Goal: Information Seeking & Learning: Learn about a topic

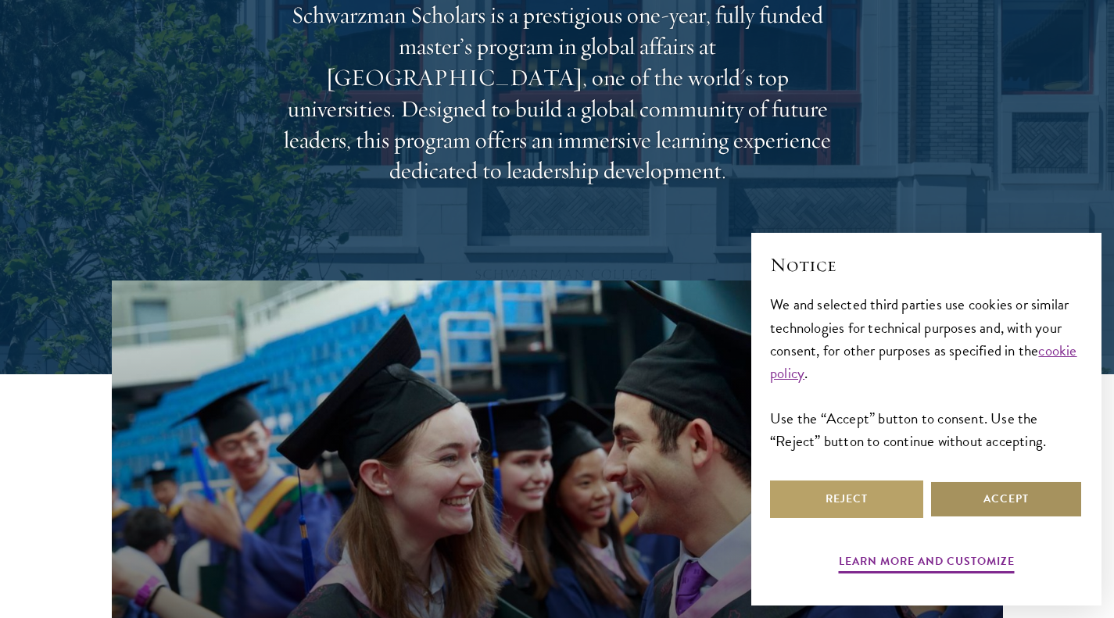
click at [1013, 503] on button "Accept" at bounding box center [1005, 500] width 153 height 38
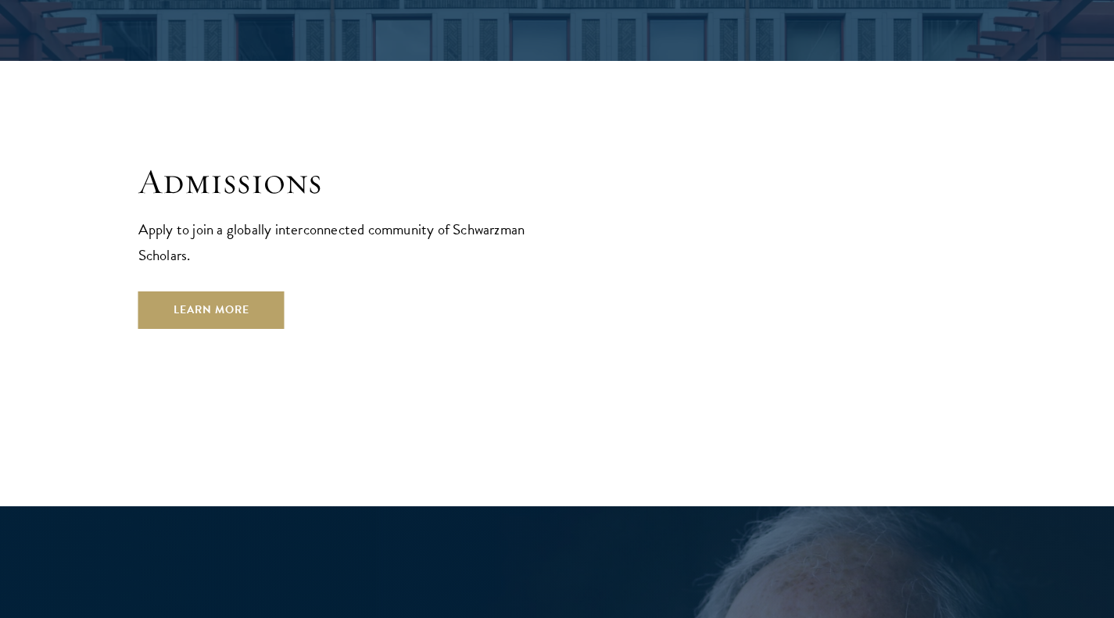
scroll to position [2586, 0]
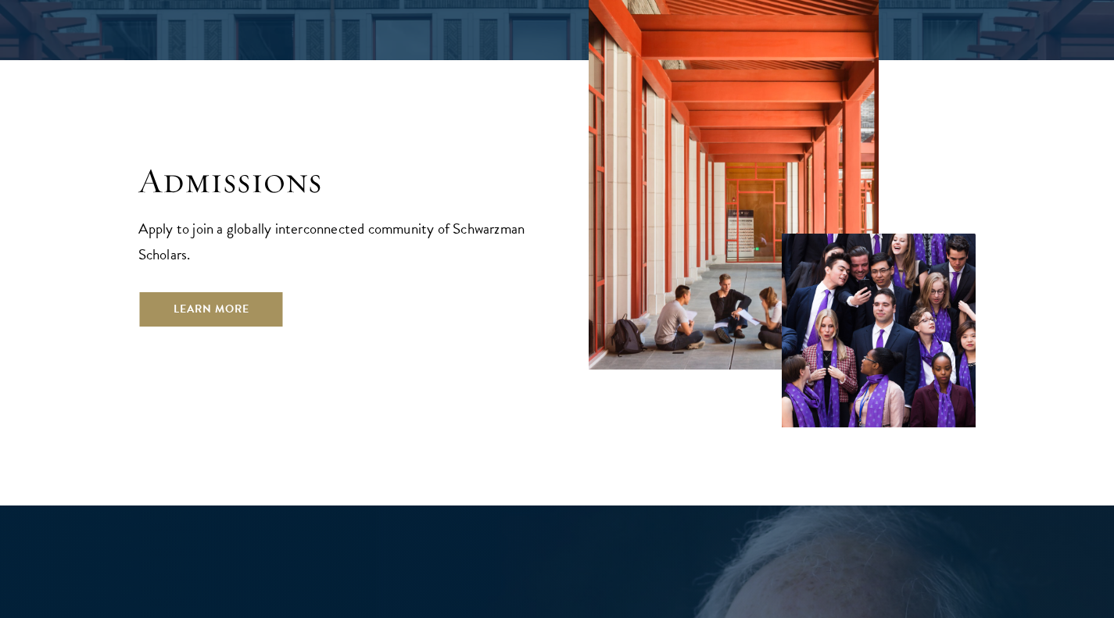
click at [233, 291] on link "Learn More" at bounding box center [211, 310] width 146 height 38
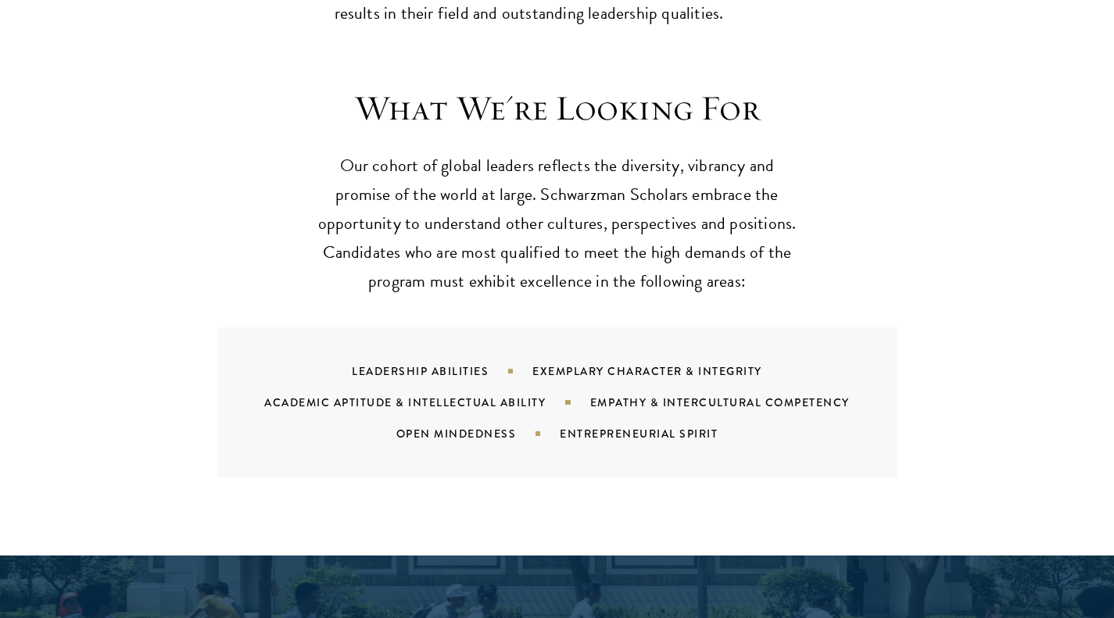
scroll to position [1460, 0]
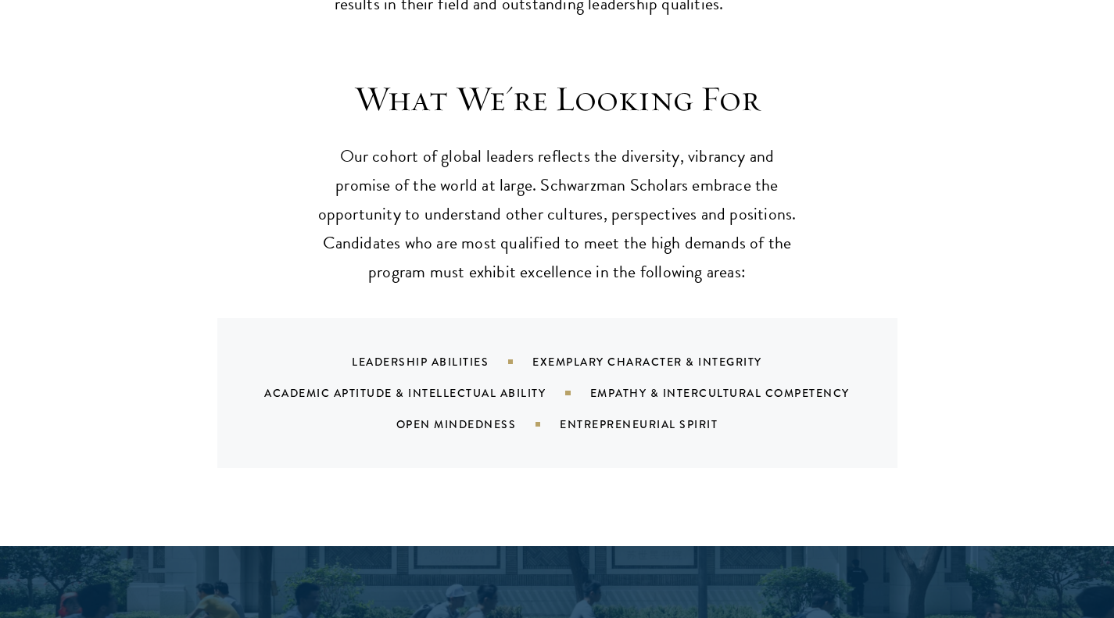
click at [354, 385] on div "Academic Aptitude & Intellectual Ability" at bounding box center [426, 393] width 325 height 16
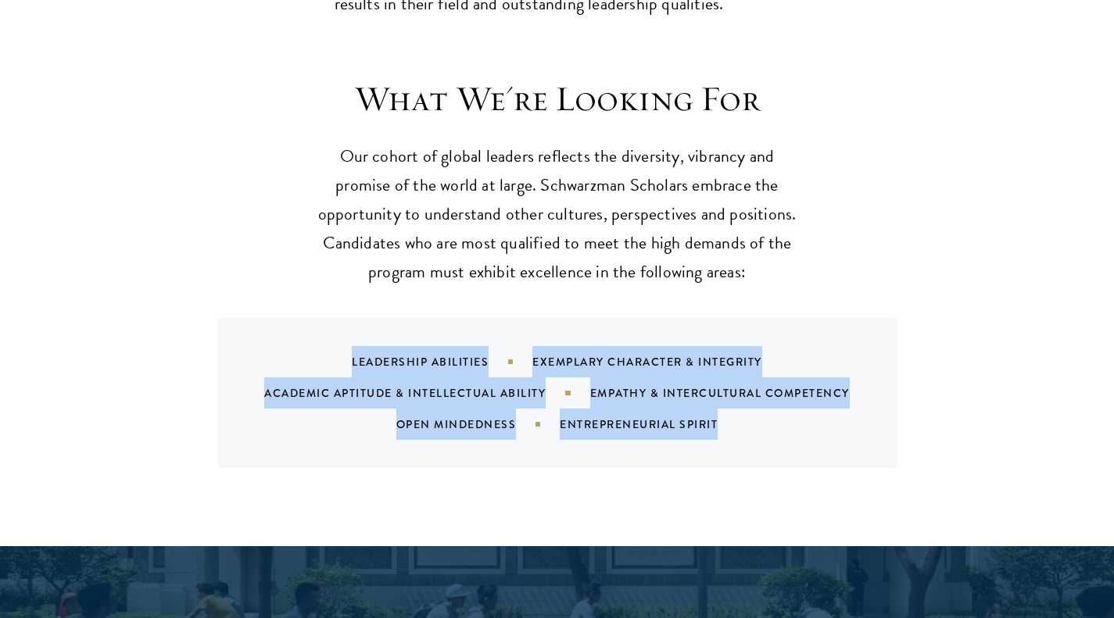
click at [354, 385] on div "Academic Aptitude & Intellectual Ability" at bounding box center [426, 393] width 325 height 16
click at [467, 375] on div "Leadership Abilities Exemplary Character & Integrity Academic Aptitude & Intell…" at bounding box center [577, 393] width 642 height 94
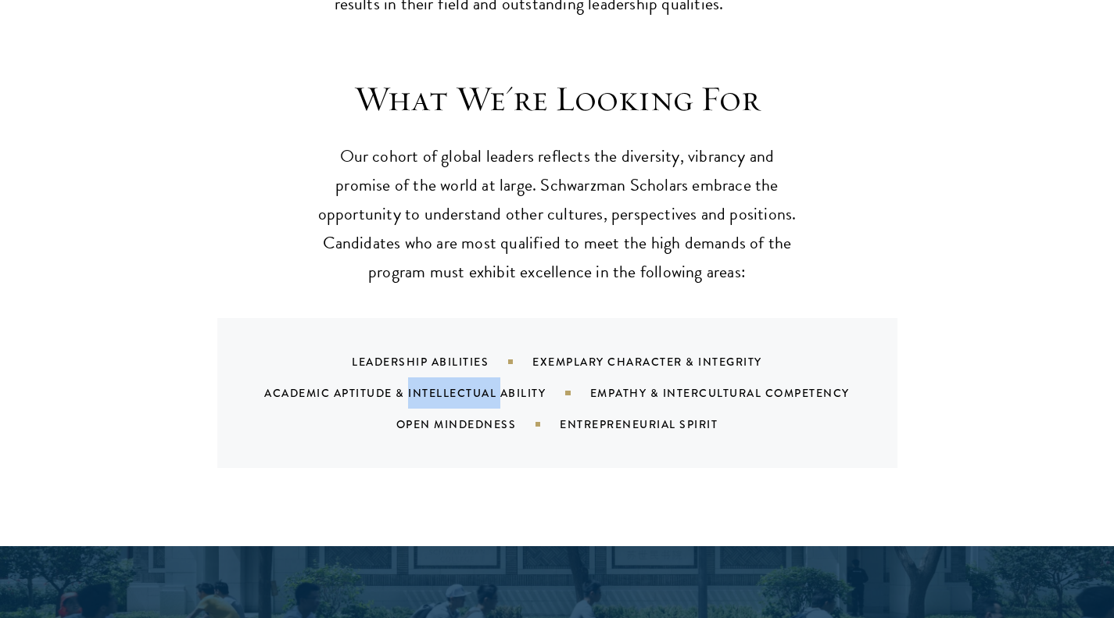
click at [467, 375] on div "Leadership Abilities Exemplary Character & Integrity Academic Aptitude & Intell…" at bounding box center [577, 393] width 642 height 94
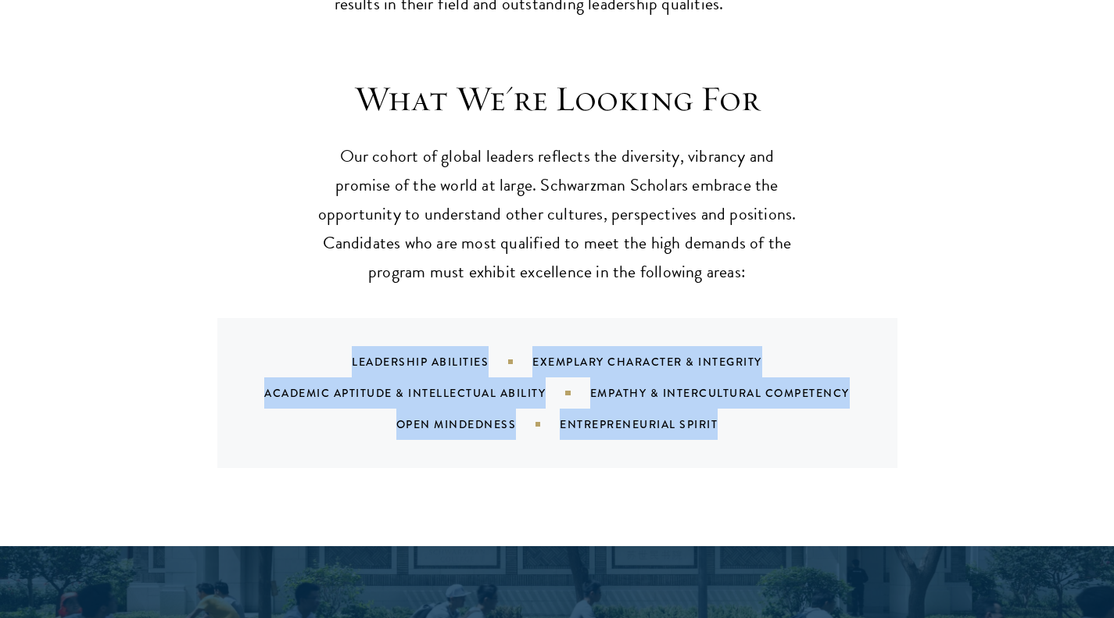
click at [467, 375] on div "Leadership Abilities Exemplary Character & Integrity Academic Aptitude & Intell…" at bounding box center [577, 393] width 642 height 94
click at [684, 372] on div "Leadership Abilities Exemplary Character & Integrity Academic Aptitude & Intell…" at bounding box center [577, 393] width 642 height 94
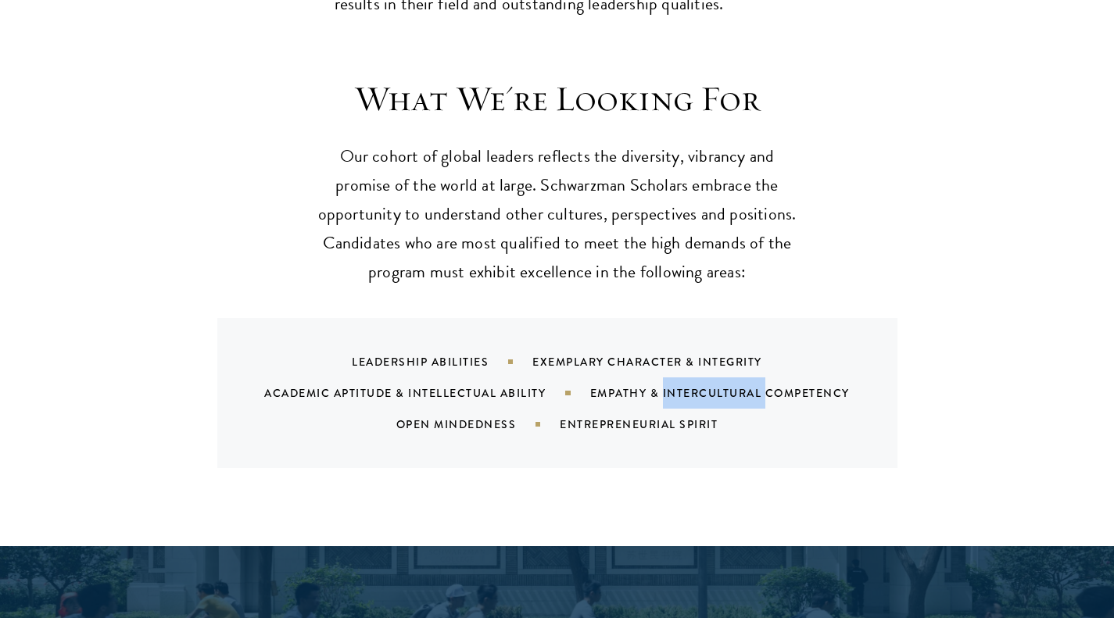
click at [684, 372] on div "Leadership Abilities Exemplary Character & Integrity Academic Aptitude & Intell…" at bounding box center [577, 393] width 642 height 94
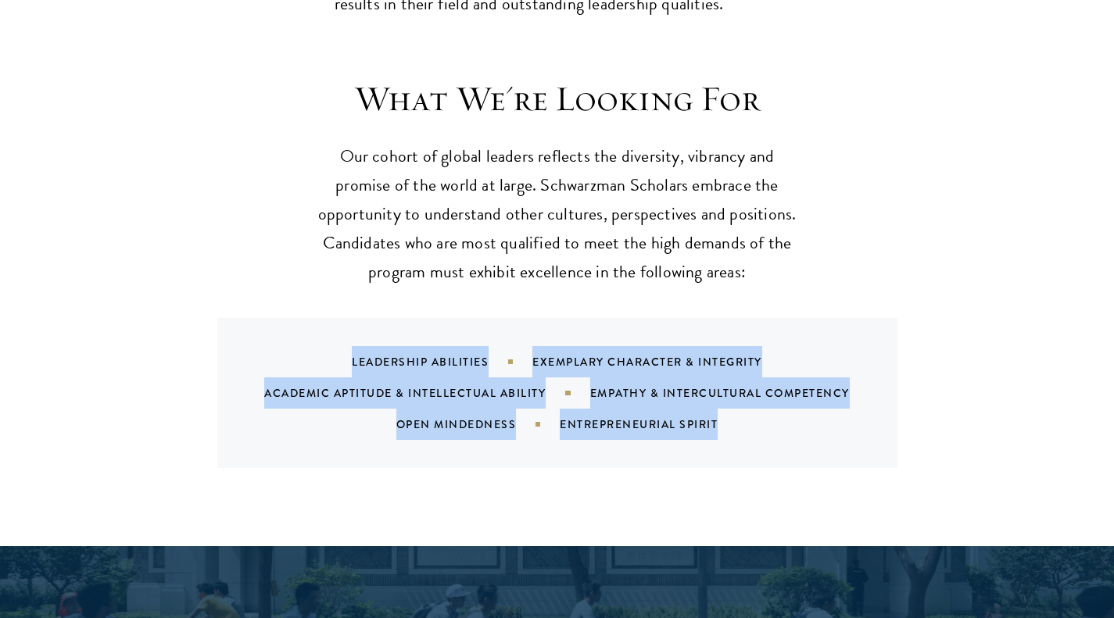
drag, startPoint x: 684, startPoint y: 372, endPoint x: 486, endPoint y: 396, distance: 199.2
click at [486, 396] on div "Leadership Abilities Exemplary Character & Integrity Academic Aptitude & Intell…" at bounding box center [577, 393] width 642 height 94
click at [486, 417] on div "Open Mindedness" at bounding box center [478, 425] width 164 height 16
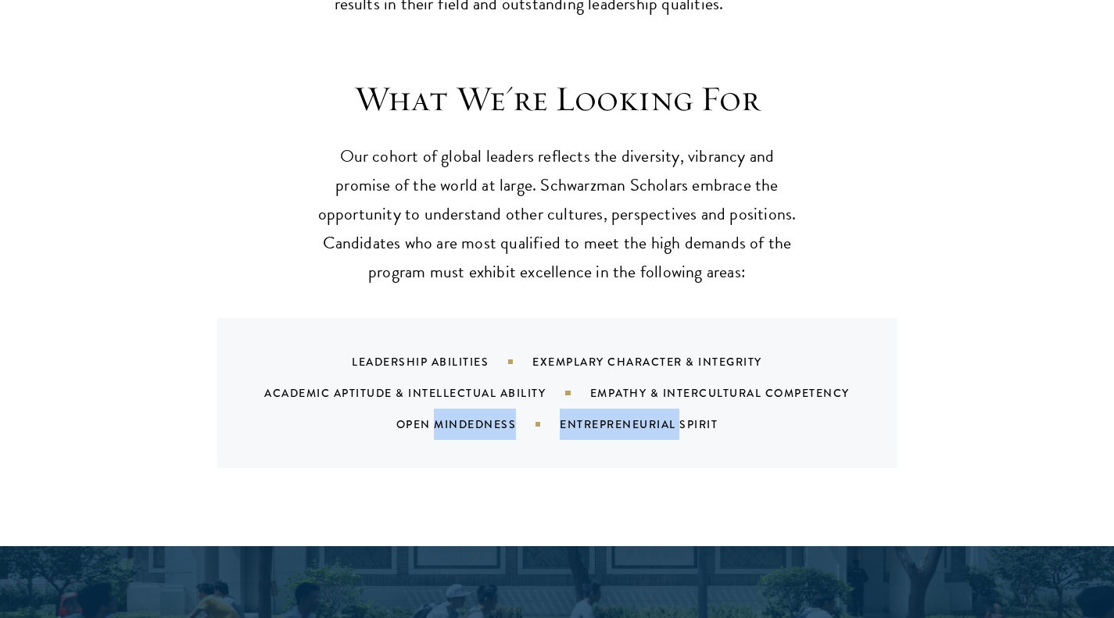
click at [486, 417] on div "Open Mindedness" at bounding box center [478, 425] width 164 height 16
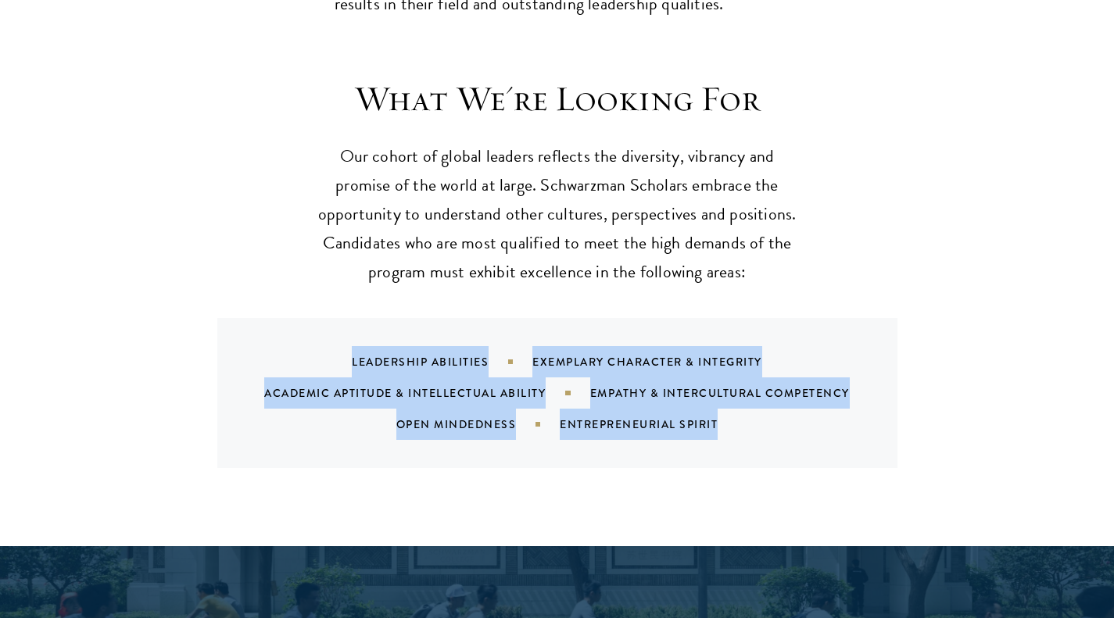
click at [486, 417] on div "Open Mindedness" at bounding box center [478, 425] width 164 height 16
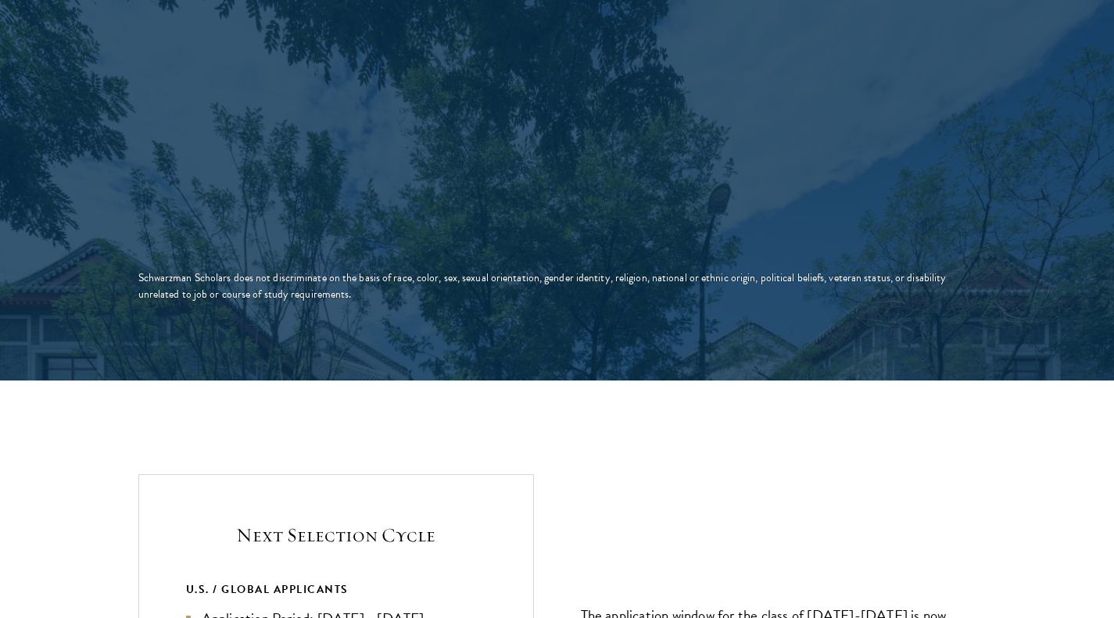
scroll to position [3216, 0]
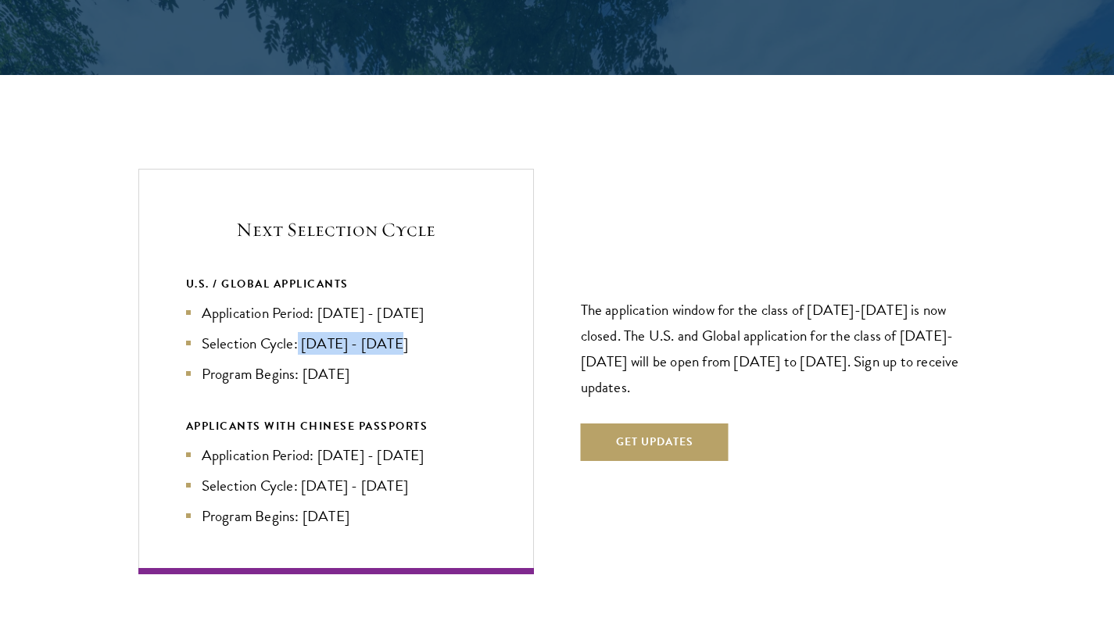
drag, startPoint x: 299, startPoint y: 313, endPoint x: 411, endPoint y: 317, distance: 112.6
click at [411, 332] on li "Selection Cycle: Oct - Nov 2026" at bounding box center [336, 343] width 300 height 23
drag, startPoint x: 315, startPoint y: 284, endPoint x: 456, endPoint y: 348, distance: 154.6
click at [456, 348] on ul "Application Period: Apr 2026 - Sep 2026 Selection Cycle: Oct - Nov 2026 Program…" at bounding box center [336, 344] width 300 height 84
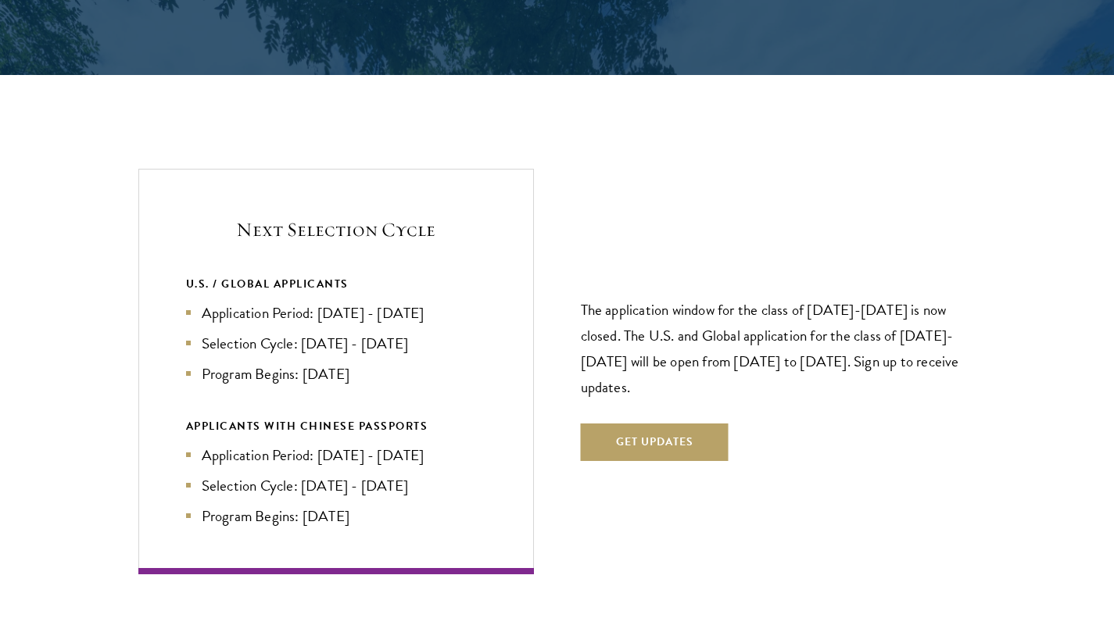
click at [456, 363] on li "Program Begins: Aug 2027" at bounding box center [336, 374] width 300 height 23
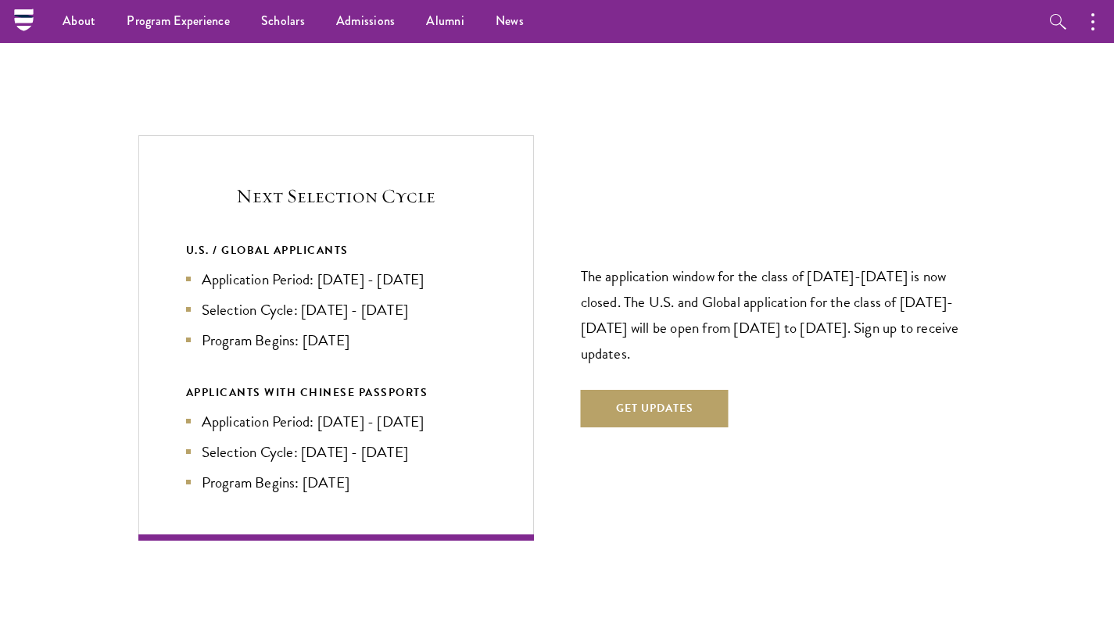
scroll to position [3243, 0]
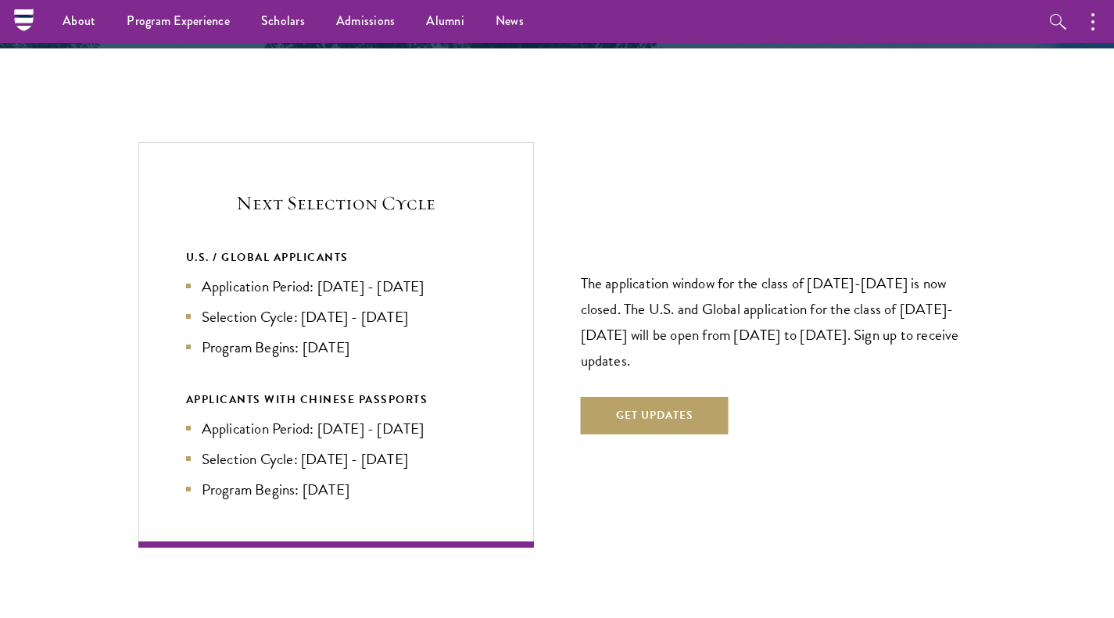
drag, startPoint x: 201, startPoint y: 254, endPoint x: 474, endPoint y: 252, distance: 273.6
click at [474, 275] on li "Application Period: Apr 2026 - Sep 2026" at bounding box center [336, 286] width 300 height 23
drag, startPoint x: 323, startPoint y: 259, endPoint x: 471, endPoint y: 264, distance: 147.8
click at [471, 275] on li "Application Period: Apr 2026 - Sep 2026" at bounding box center [336, 286] width 300 height 23
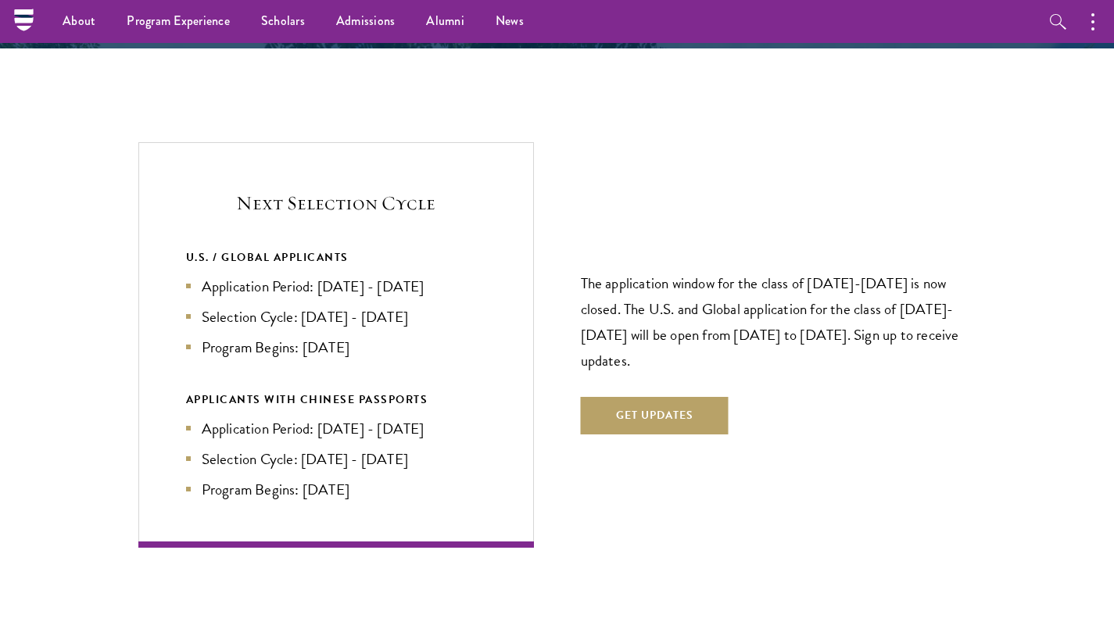
click at [471, 275] on li "Application Period: Apr 2026 - Sep 2026" at bounding box center [336, 286] width 300 height 23
drag, startPoint x: 301, startPoint y: 283, endPoint x: 435, endPoint y: 292, distance: 133.9
click at [435, 306] on li "Selection Cycle: Oct - Nov 2026" at bounding box center [336, 317] width 300 height 23
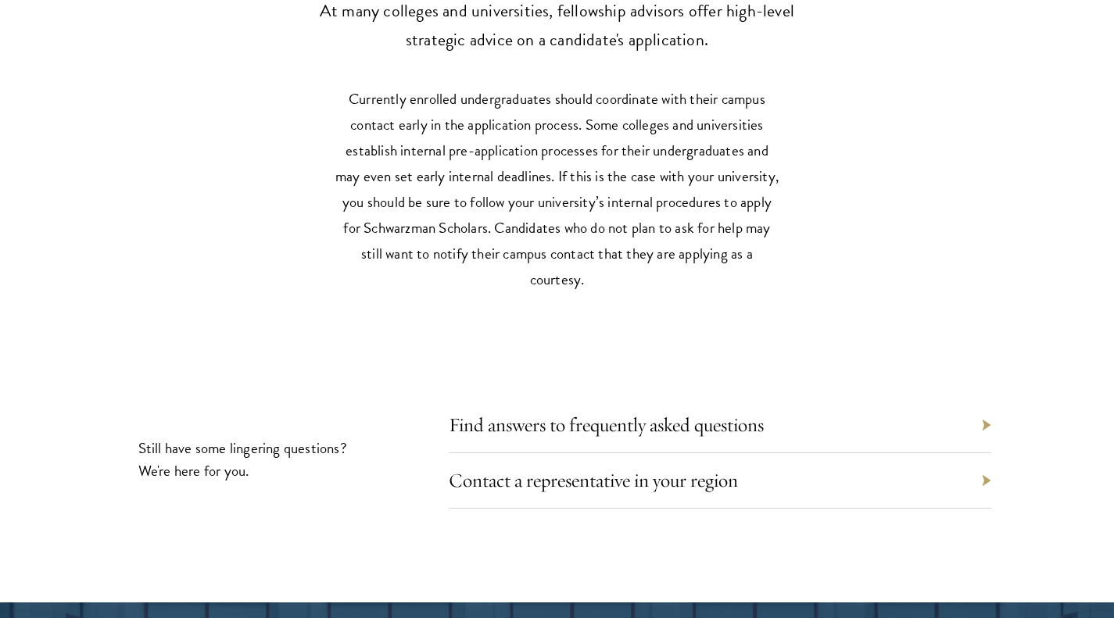
scroll to position [6813, 0]
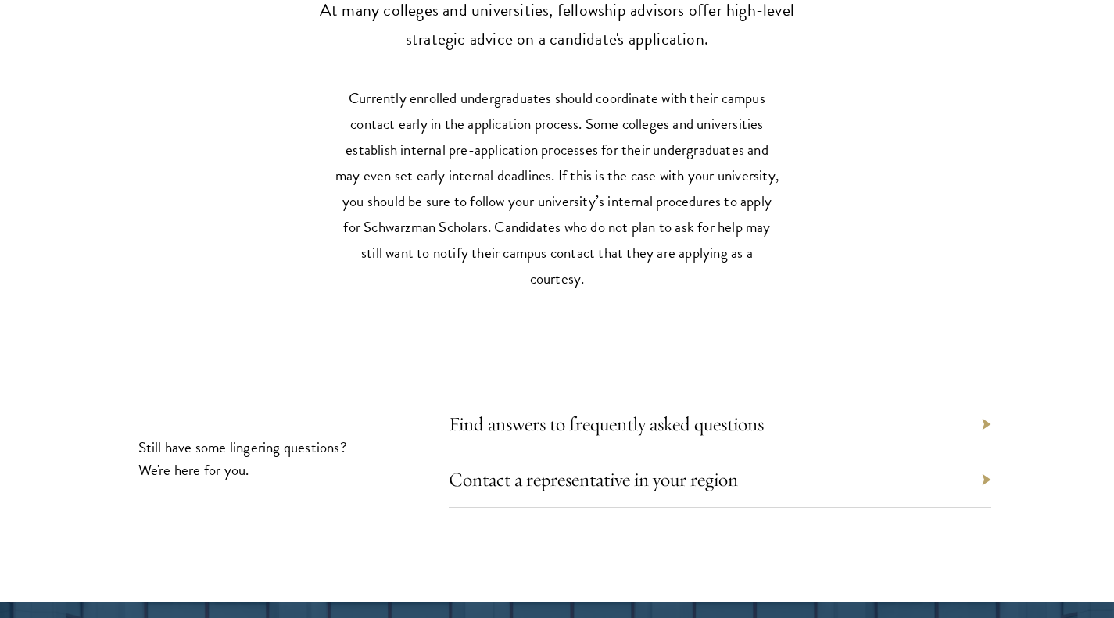
click at [993, 409] on section "Still have some lingering questions? We're here for you. Find answers to freque…" at bounding box center [557, 458] width 1114 height 99
click at [978, 397] on div "Find answers to frequently asked questions" at bounding box center [720, 424] width 543 height 55
click at [645, 412] on link "Find answers to frequently asked questions" at bounding box center [606, 424] width 315 height 24
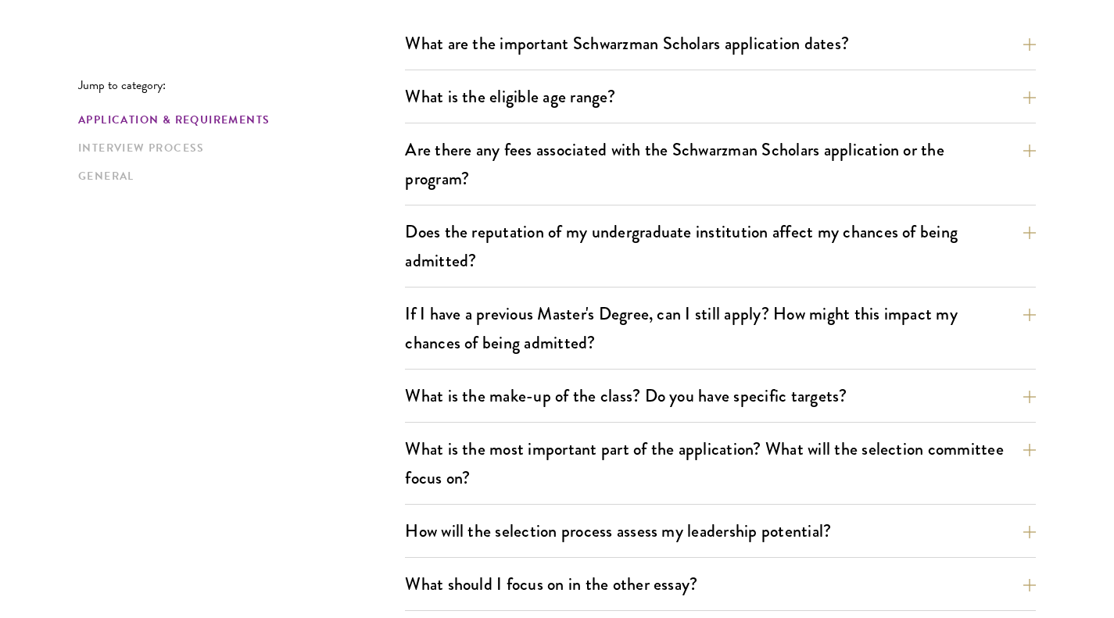
scroll to position [500, 0]
click at [488, 242] on button "Does the reputation of my undergraduate institution affect my chances of being …" at bounding box center [720, 245] width 631 height 64
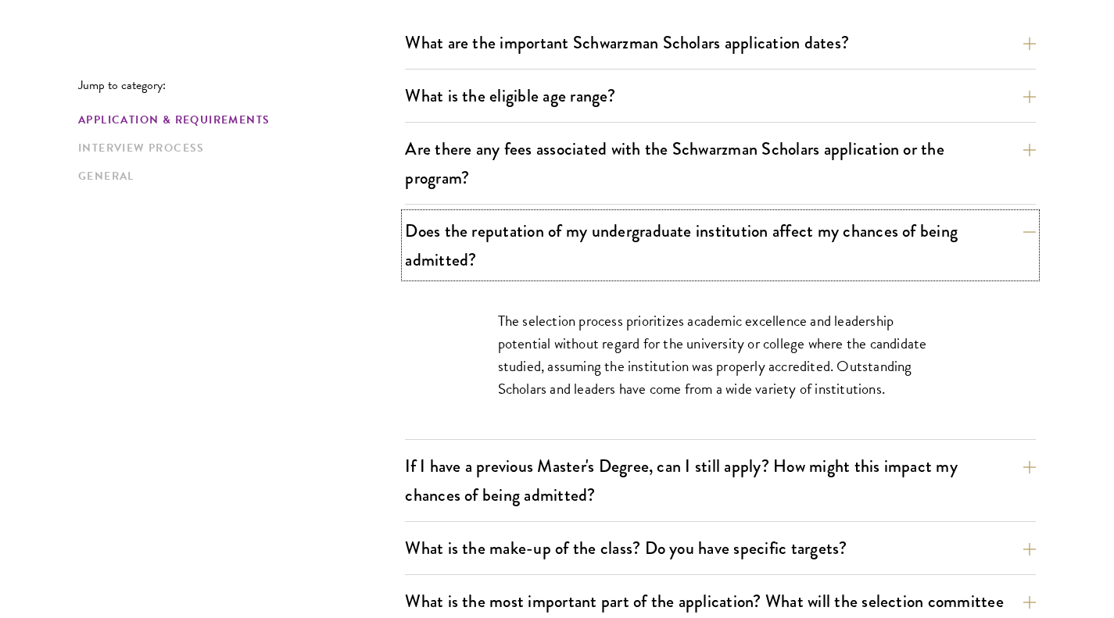
click at [488, 242] on button "Does the reputation of my undergraduate institution affect my chances of being …" at bounding box center [720, 245] width 631 height 64
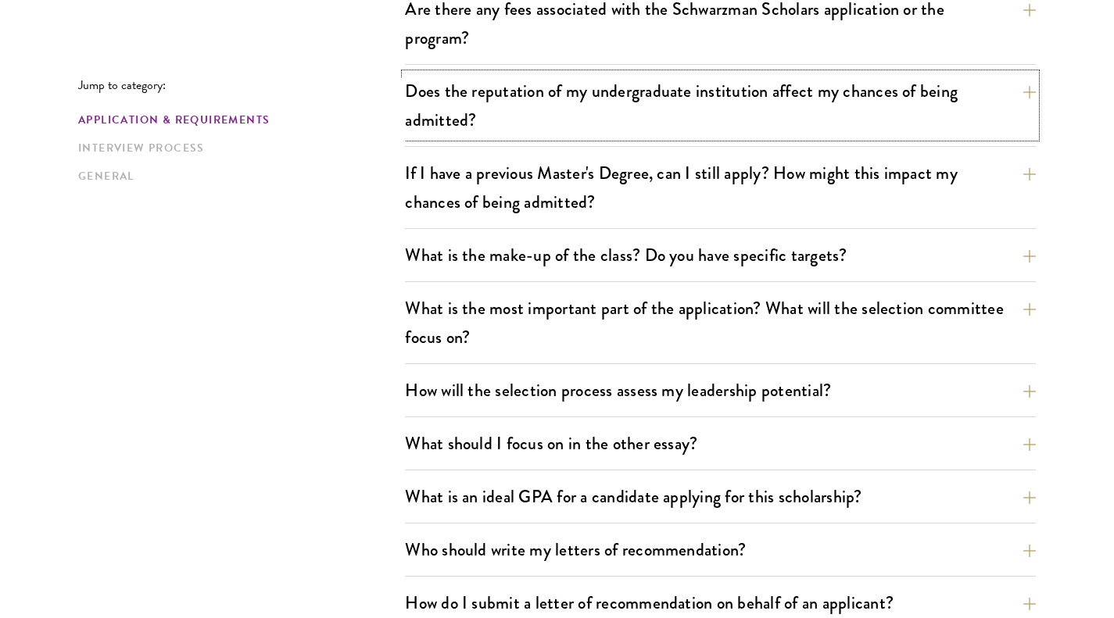
scroll to position [661, 0]
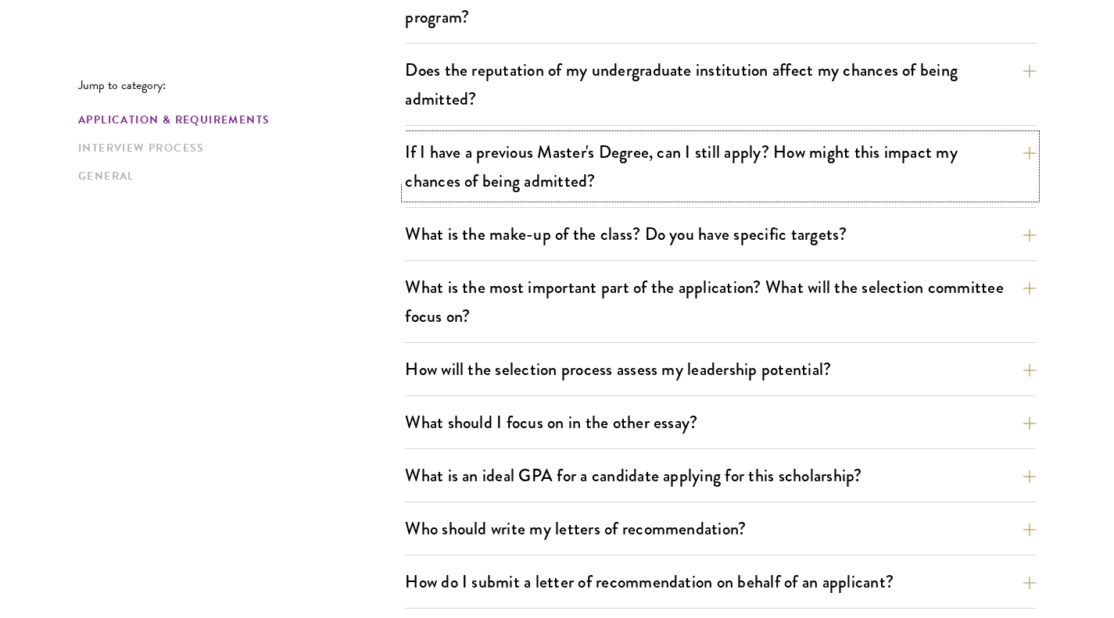
click at [548, 176] on button "If I have a previous Master's Degree, can I still apply? How might this impact …" at bounding box center [720, 166] width 631 height 64
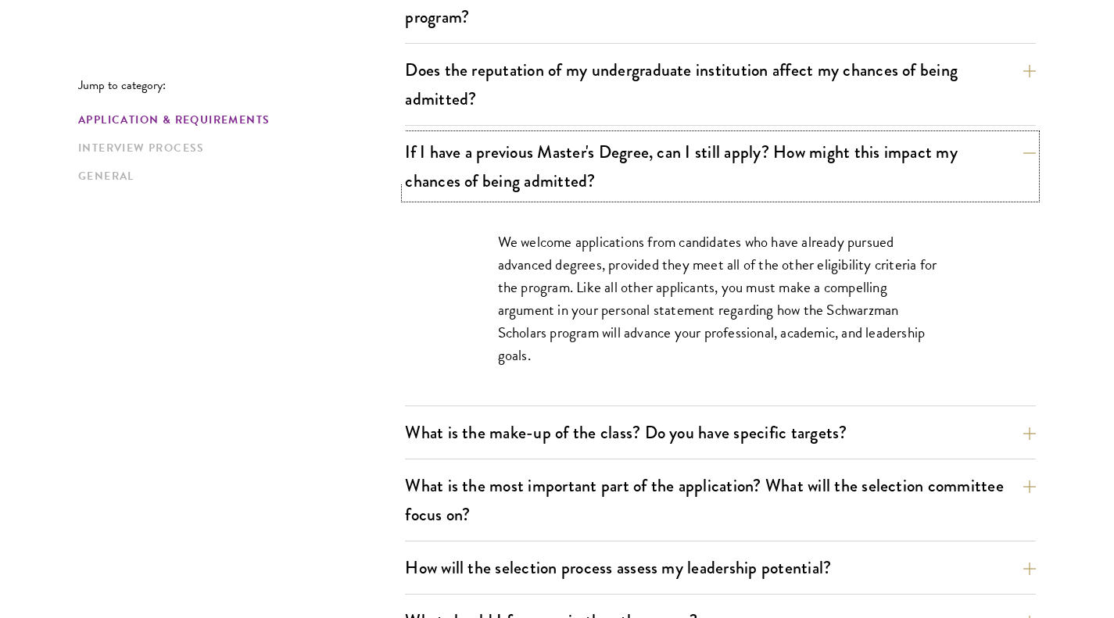
click at [547, 176] on button "If I have a previous Master's Degree, can I still apply? How might this impact …" at bounding box center [720, 166] width 631 height 64
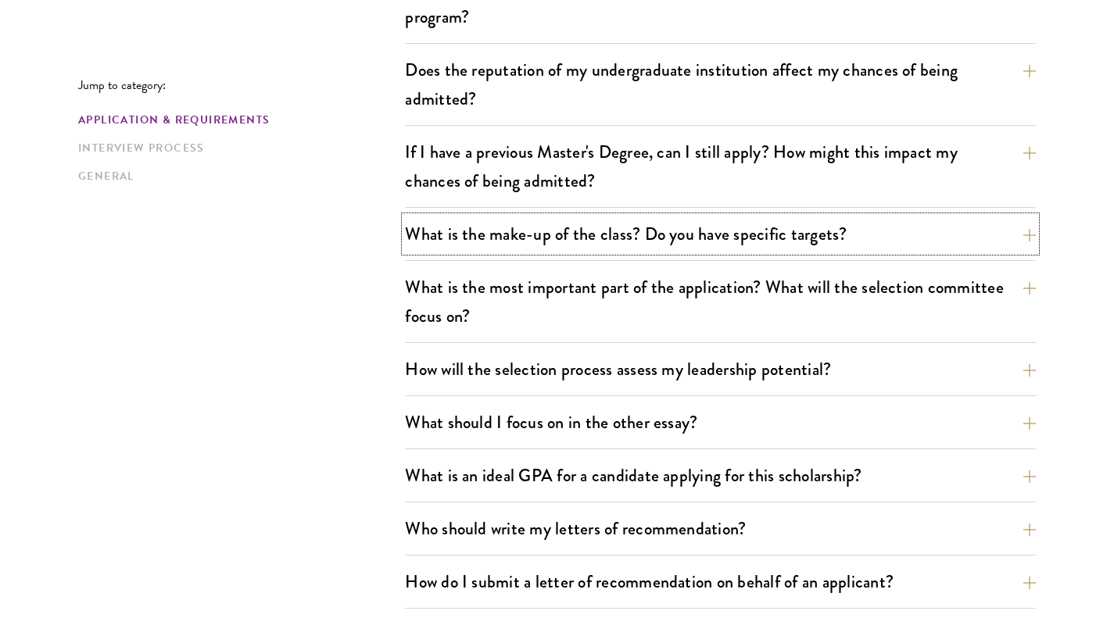
click at [547, 235] on button "What is the make-up of the class? Do you have specific targets?" at bounding box center [720, 234] width 631 height 35
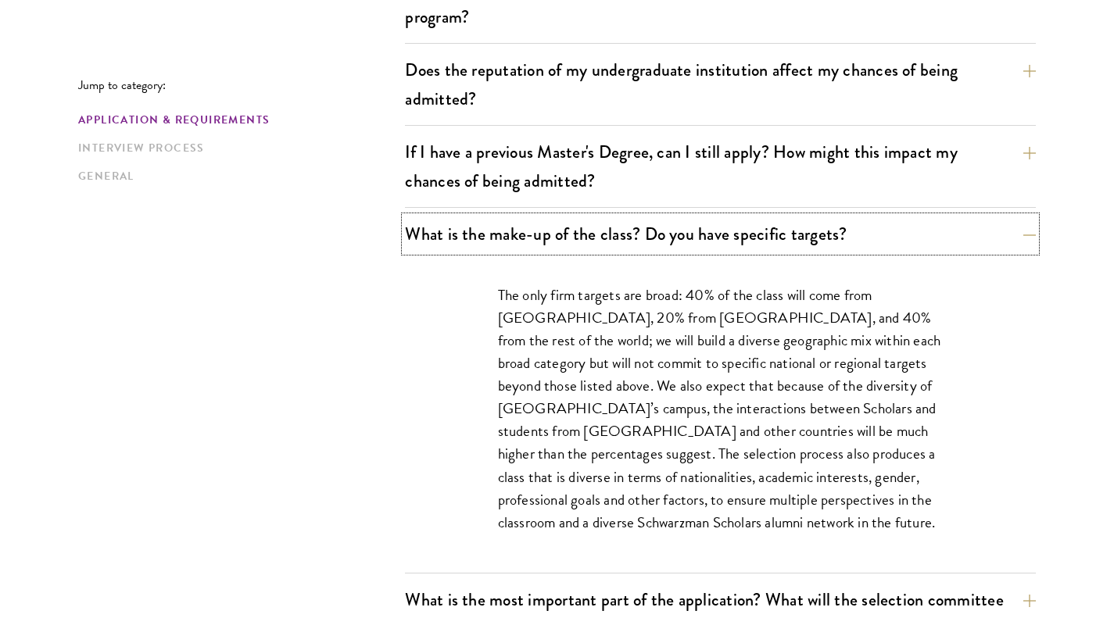
click at [547, 235] on button "What is the make-up of the class? Do you have specific targets?" at bounding box center [720, 234] width 631 height 35
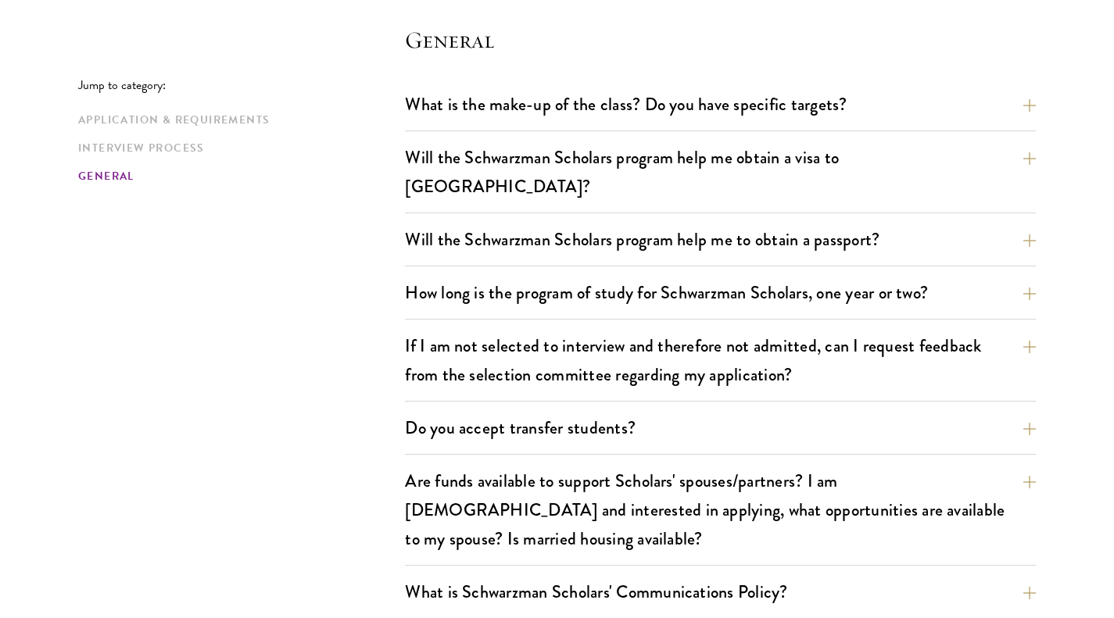
scroll to position [2237, 0]
